Goal: Task Accomplishment & Management: Manage account settings

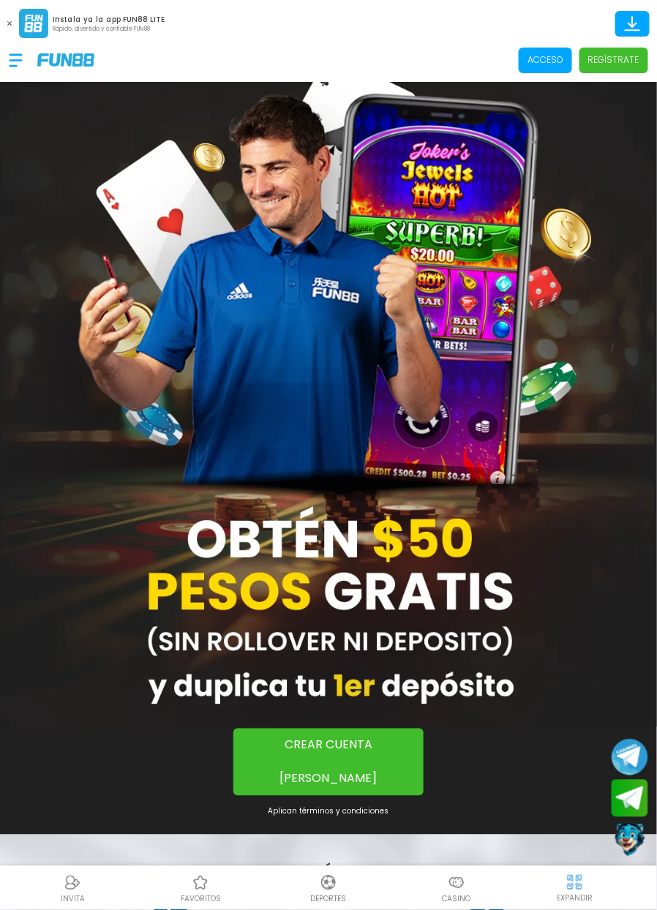
click at [543, 70] on span "Acceso" at bounding box center [545, 61] width 53 height 26
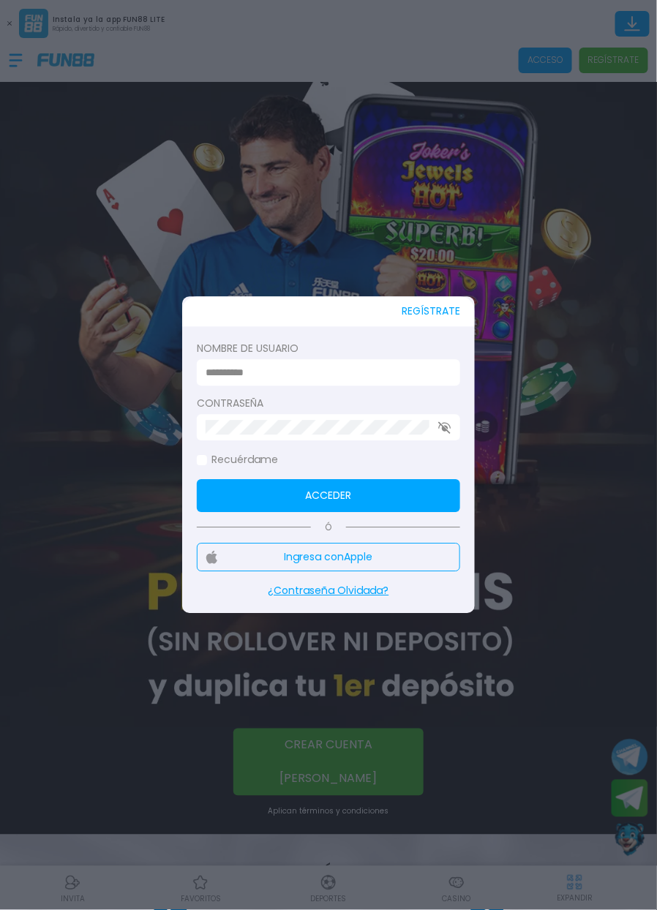
click at [407, 377] on input at bounding box center [324, 372] width 237 height 15
type input "**********"
click button "Acceder" at bounding box center [328, 496] width 263 height 33
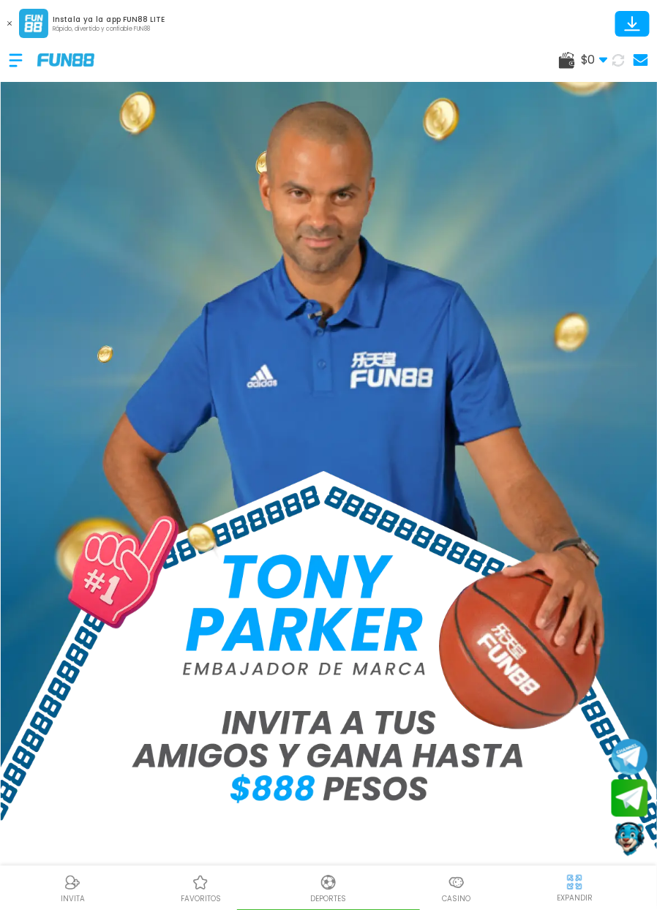
click at [575, 876] on img at bounding box center [574, 882] width 18 height 18
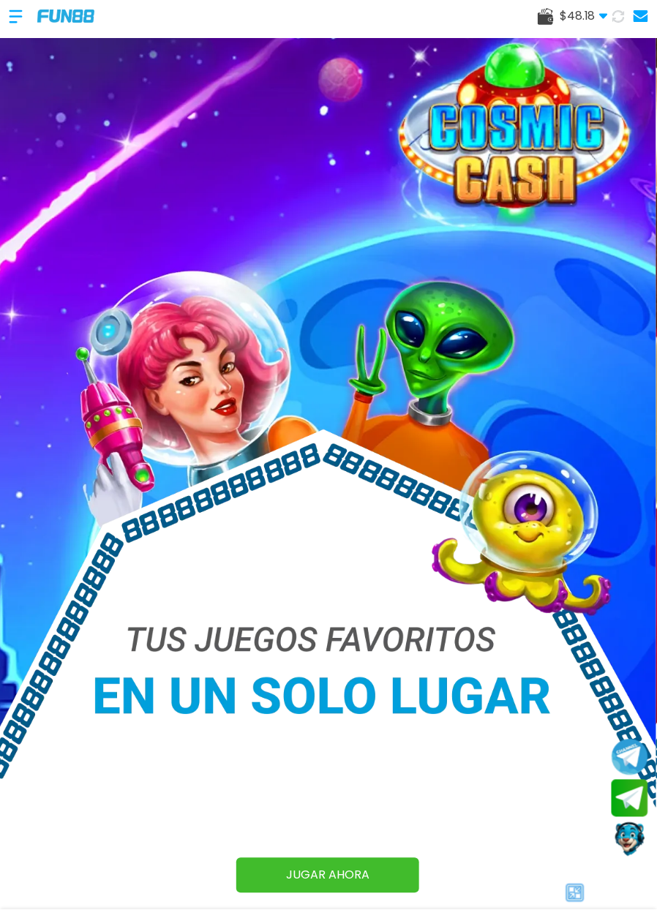
click at [568, 903] on img at bounding box center [575, 893] width 22 height 22
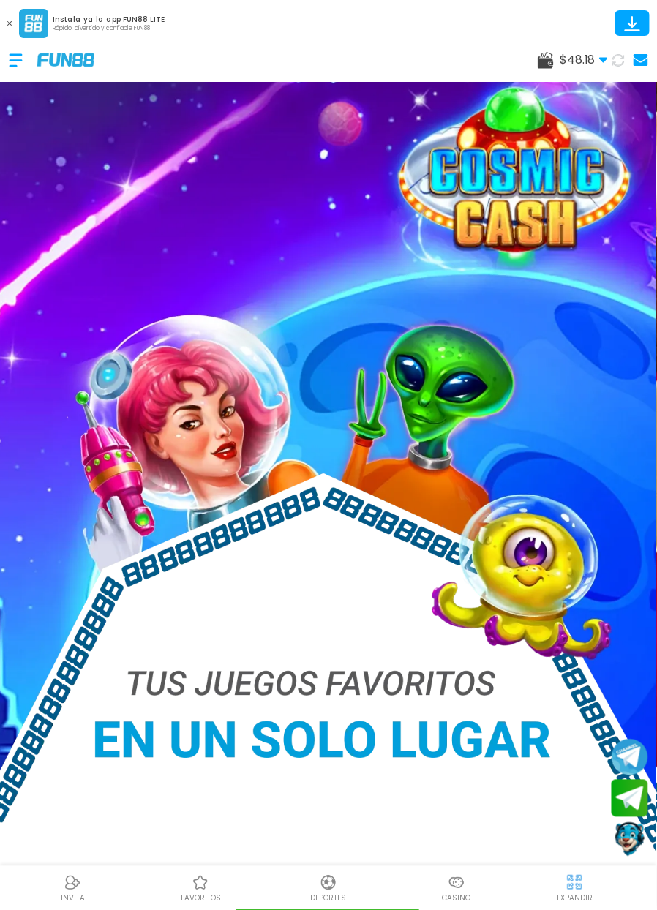
click at [571, 879] on img at bounding box center [574, 882] width 18 height 18
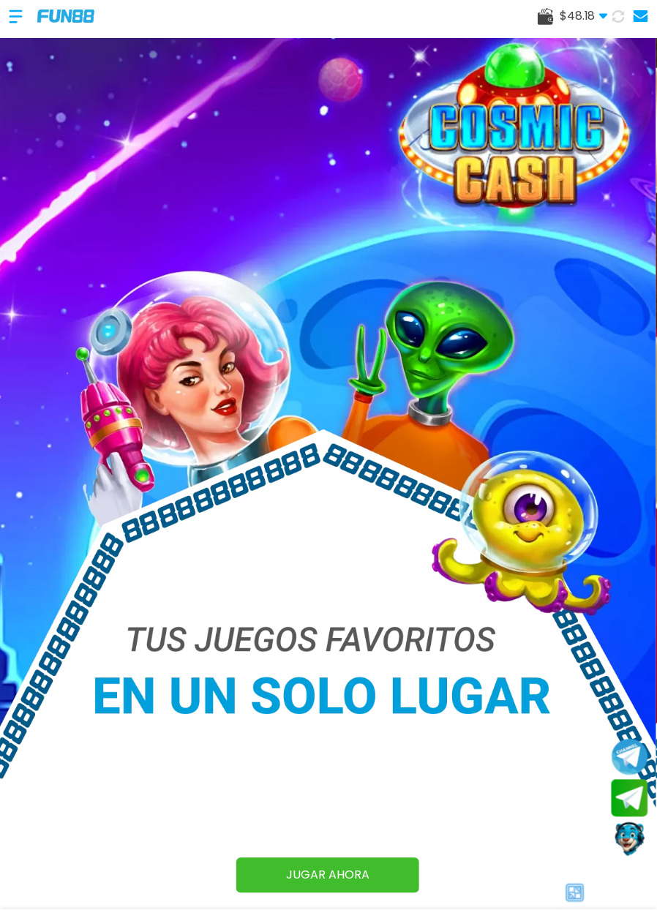
click at [567, 908] on div "JUGAR AHORA JUGAR AHORA JUGAR AHORA JUGAR AHORA JUGAR AHORA" at bounding box center [328, 454] width 657 height 908
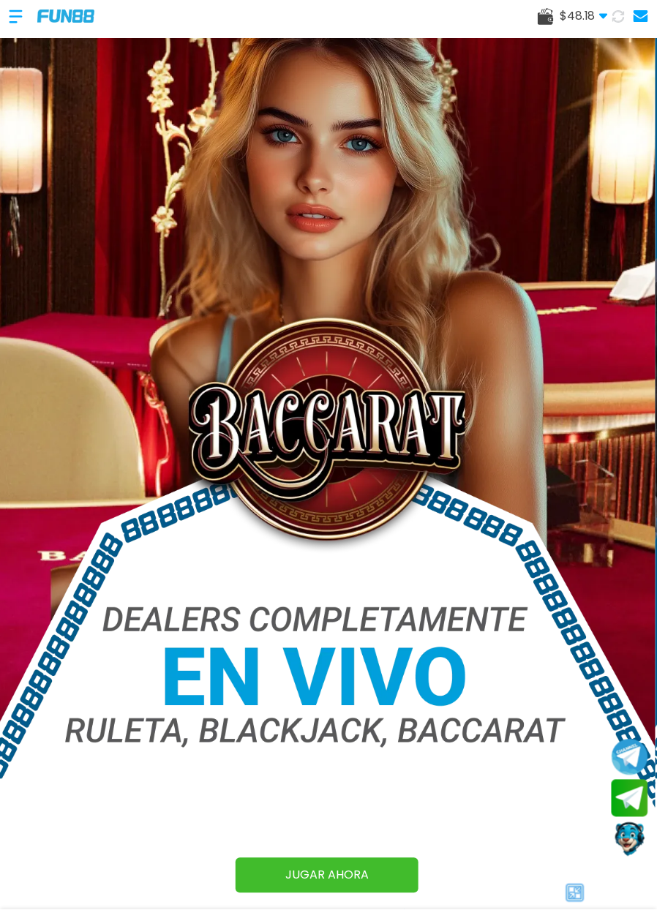
click at [568, 909] on span "¡FELICIDADES axxxat! GANADOR DESTACADO DE FUN88, RECIENTEMENTE GANÓ $14,750.00 …" at bounding box center [459, 915] width 881 height 15
click at [564, 898] on img at bounding box center [575, 893] width 22 height 22
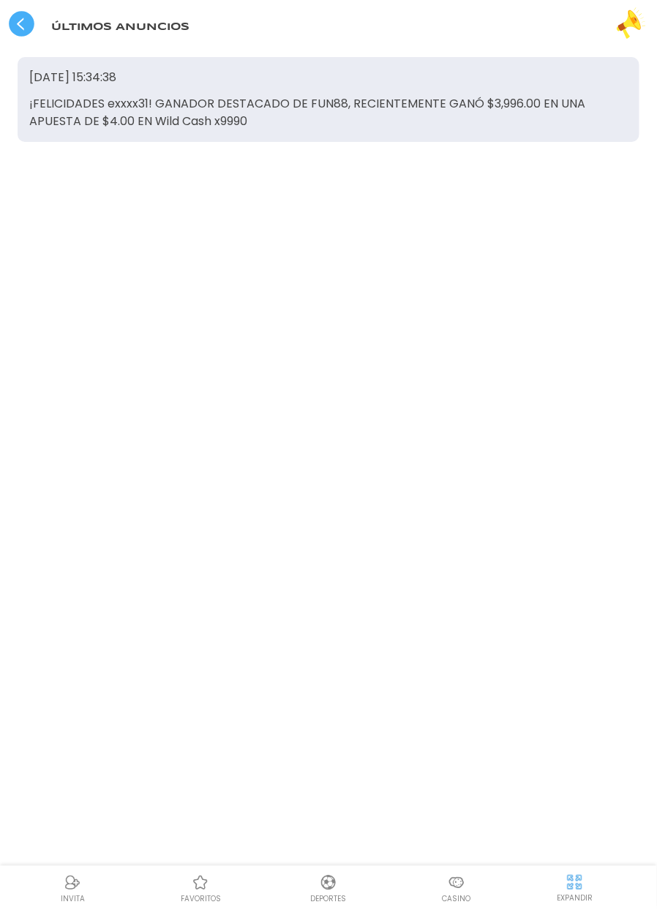
click at [14, 22] on use at bounding box center [22, 24] width 26 height 26
